Goal: Task Accomplishment & Management: Complete application form

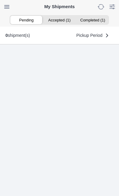
click at [61, 21] on ion-segment-button "Accepted (1)" at bounding box center [59, 20] width 33 height 8
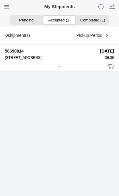
click at [61, 69] on icon at bounding box center [59, 67] width 4 height 4
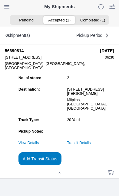
scroll to position [66, 0]
click at [91, 143] on link "Transit Details" at bounding box center [79, 143] width 24 height 4
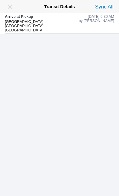
click at [14, 7] on span "button" at bounding box center [10, 6] width 8 height 8
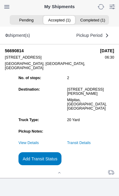
click at [0, 0] on slot "Add Transit Status" at bounding box center [0, 0] width 0 height 0
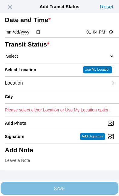
click at [104, 35] on input "13:04" at bounding box center [100, 32] width 28 height 6
type input "06:55"
click at [40, 59] on select "Select Arrive at Drop Off Arrive at Pickup Break Start Break Stop Depart Drop O…" at bounding box center [59, 56] width 109 height 5
select select "DPTPULOC"
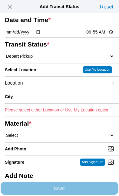
click at [52, 90] on div "Location" at bounding box center [56, 83] width 103 height 13
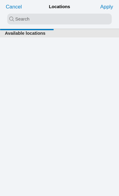
click at [24, 19] on input "search text" at bounding box center [59, 19] width 104 height 11
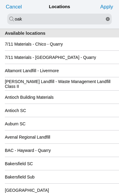
type input "oak"
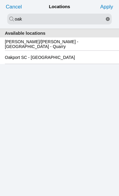
click at [0, 0] on slot "Oakport SC - [GEOGRAPHIC_DATA]" at bounding box center [0, 0] width 0 height 0
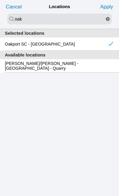
click at [0, 0] on slot "Apply" at bounding box center [0, 0] width 0 height 0
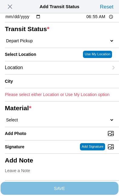
type input "[GEOGRAPHIC_DATA]"
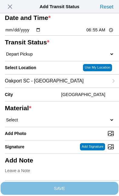
scroll to position [61, 0]
click at [54, 117] on select "Select 1" x 3" Rock 1" x 4" Rock 2" x 4" Rock Asphalt Cold Patch Backfill Spec …" at bounding box center [59, 119] width 109 height 5
select select "708654"
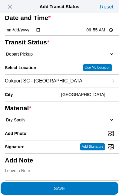
click at [95, 186] on span "SAVE" at bounding box center [59, 188] width 109 height 4
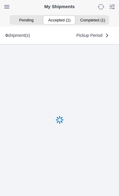
scroll to position [0, 0]
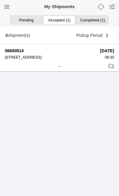
click at [60, 68] on icon at bounding box center [59, 67] width 4 height 4
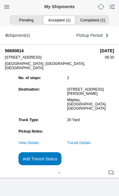
scroll to position [66, 0]
click at [91, 142] on link "Transit Details" at bounding box center [79, 143] width 24 height 4
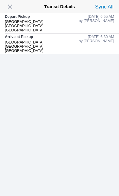
click at [14, 5] on span "button" at bounding box center [10, 6] width 8 height 8
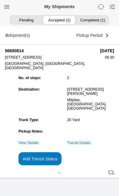
click at [0, 0] on slot "Add Transit Status" at bounding box center [0, 0] width 0 height 0
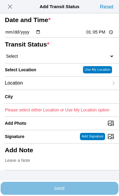
click at [99, 35] on input "13:05" at bounding box center [100, 32] width 28 height 6
type input "09:15"
click at [49, 59] on select "Select Arrive at Drop Off Arrive at Pickup Break Start Break Stop Depart Drop O…" at bounding box center [59, 56] width 109 height 5
select select "DPTDLVLOC"
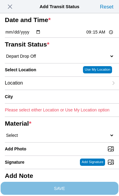
click at [53, 90] on div "Location" at bounding box center [56, 83] width 103 height 13
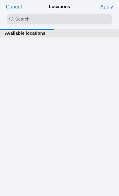
click at [38, 20] on input "search text" at bounding box center [59, 19] width 104 height 11
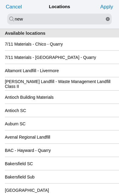
type input "new"
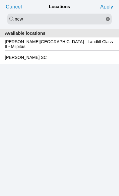
click at [0, 0] on slot "[PERSON_NAME][GEOGRAPHIC_DATA] - Landfill Class II - Milpitas" at bounding box center [0, 0] width 0 height 0
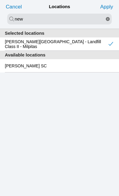
click at [0, 0] on slot "Apply" at bounding box center [0, 0] width 0 height 0
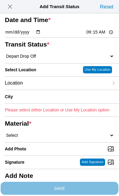
type input "Milpitas"
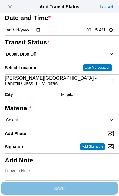
scroll to position [44, 0]
click at [59, 123] on select "Select 1" x 3" Rock 1" x 4" Rock 2" x 4" Rock Asphalt Cold Patch Backfill Spec …" at bounding box center [59, 119] width 109 height 5
select select "708654"
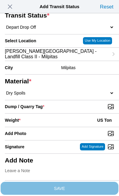
click at [89, 110] on input "Dump / Quarry Tag *" at bounding box center [62, 106] width 114 height 7
type input "C:\fakepath\image.jpg"
click at [53, 122] on div "Weight * US Ton" at bounding box center [59, 120] width 109 height 13
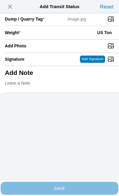
scroll to position [124, 0]
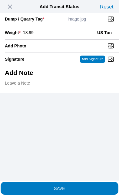
type input "18.99"
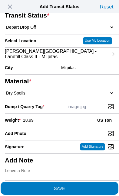
scroll to position [115, 0]
click at [88, 186] on span "SAVE" at bounding box center [59, 188] width 109 height 4
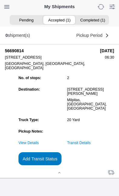
scroll to position [0, 0]
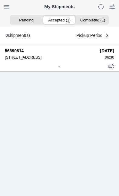
click at [61, 68] on icon at bounding box center [59, 67] width 4 height 4
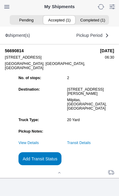
scroll to position [66, 0]
click at [0, 0] on slot "Add Transit Status" at bounding box center [0, 0] width 0 height 0
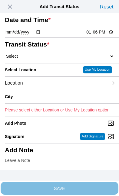
click at [103, 35] on input "13:06" at bounding box center [100, 32] width 28 height 6
type input "10:10"
click at [48, 59] on select "Select Arrive at Drop Off Arrive at Pickup Break Start Break Stop Depart Drop O…" at bounding box center [59, 56] width 109 height 5
select select "DPTPULOC"
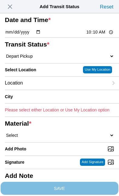
click at [50, 90] on div "Location" at bounding box center [56, 83] width 103 height 13
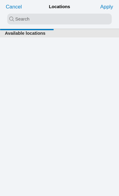
click at [44, 21] on input "search text" at bounding box center [59, 19] width 104 height 11
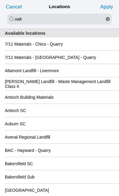
type input "oak"
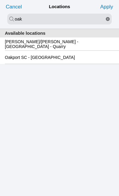
click at [0, 0] on slot "Oakport SC - [GEOGRAPHIC_DATA]" at bounding box center [0, 0] width 0 height 0
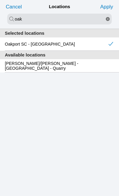
click at [0, 0] on slot "Apply" at bounding box center [0, 0] width 0 height 0
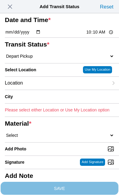
type input "[GEOGRAPHIC_DATA]"
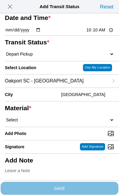
scroll to position [69, 0]
click at [51, 117] on select "Select 1" x 3" Rock 1" x 4" Rock 2" x 4" Rock Asphalt Cold Patch Backfill Spec …" at bounding box center [59, 119] width 109 height 5
select select "708654"
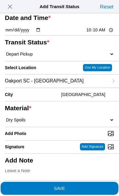
click at [88, 186] on span "SAVE" at bounding box center [59, 188] width 109 height 4
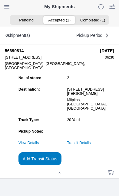
scroll to position [0, 0]
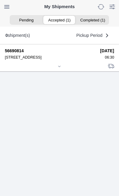
click at [62, 69] on div at bounding box center [59, 67] width 109 height 5
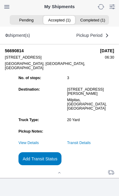
scroll to position [66, 0]
click at [91, 143] on link "Transit Details" at bounding box center [79, 143] width 24 height 4
